Goal: Check status: Check status

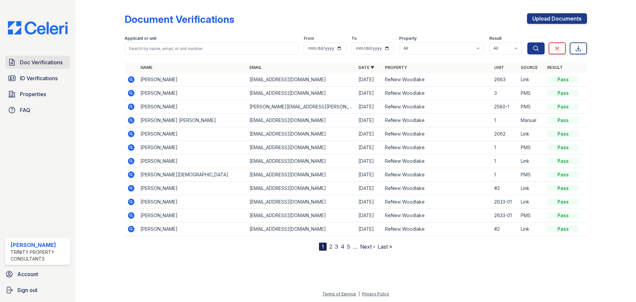
click at [47, 60] on span "Doc Verifications" at bounding box center [41, 62] width 43 height 8
click at [42, 81] on span "ID Verifications" at bounding box center [39, 78] width 38 height 8
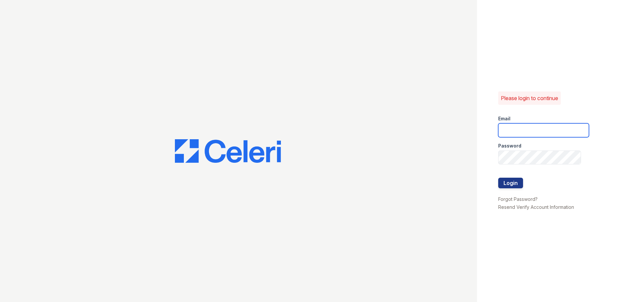
type input "[EMAIL_ADDRESS][DOMAIN_NAME]"
click at [510, 181] on button "Login" at bounding box center [510, 183] width 25 height 11
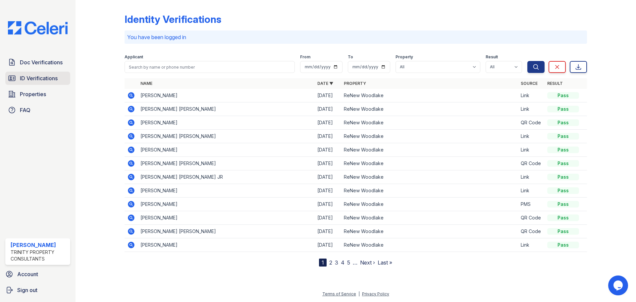
click at [25, 74] on span "ID Verifications" at bounding box center [39, 78] width 38 height 8
